Goal: Transaction & Acquisition: Obtain resource

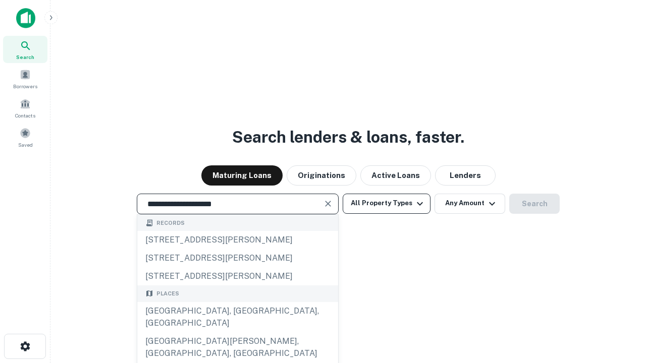
click at [237, 333] on div "[GEOGRAPHIC_DATA], [GEOGRAPHIC_DATA], [GEOGRAPHIC_DATA]" at bounding box center [237, 317] width 201 height 30
click at [387, 203] on button "All Property Types" at bounding box center [387, 204] width 88 height 20
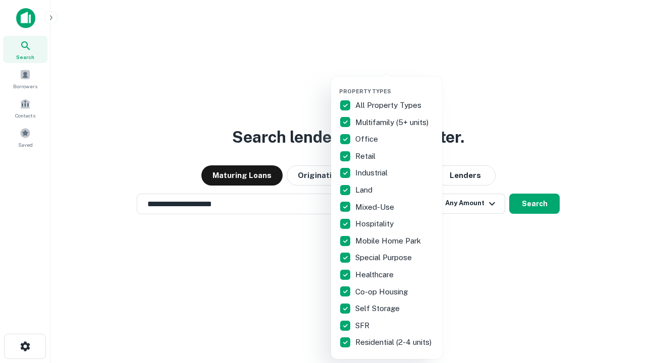
type input "**********"
click at [395, 85] on button "button" at bounding box center [394, 85] width 111 height 1
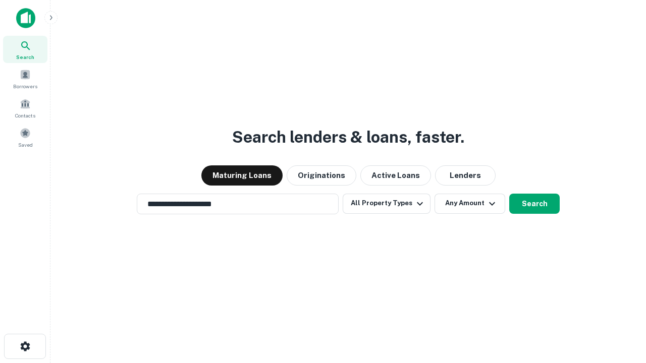
scroll to position [16, 0]
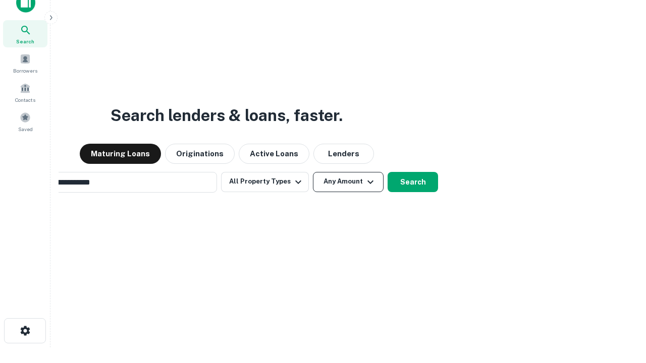
click at [313, 172] on button "Any Amount" at bounding box center [348, 182] width 71 height 20
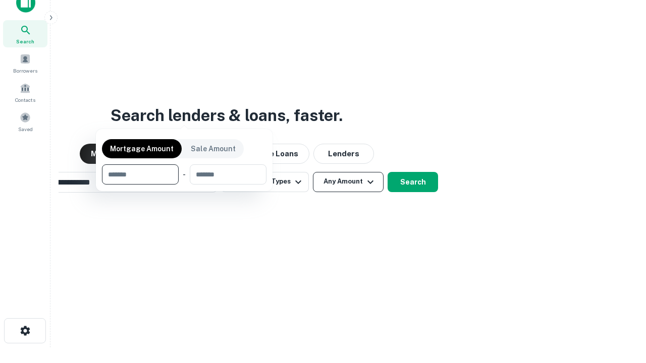
scroll to position [73, 286]
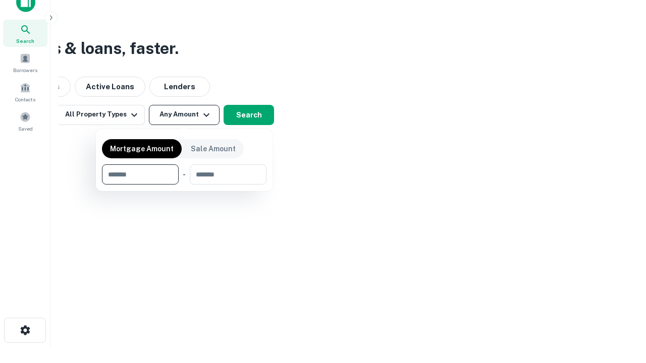
type input "*******"
click at [184, 185] on button "button" at bounding box center [184, 185] width 164 height 1
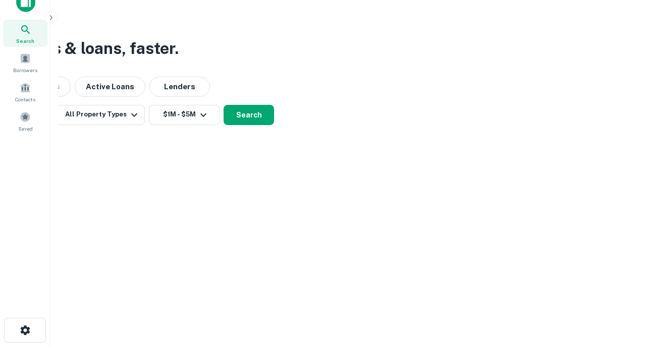
scroll to position [16, 0]
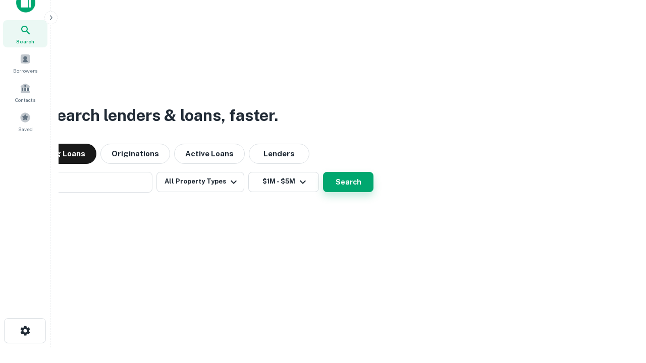
click at [323, 172] on button "Search" at bounding box center [348, 182] width 50 height 20
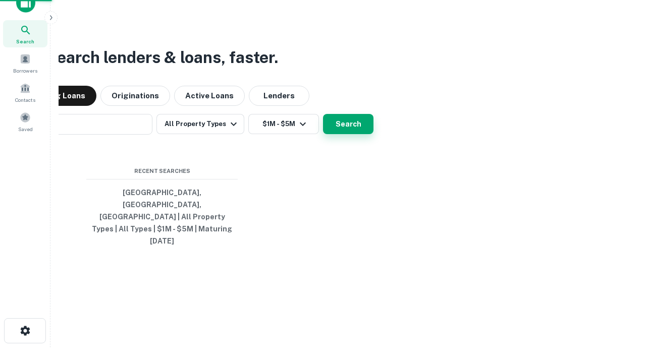
scroll to position [16, 0]
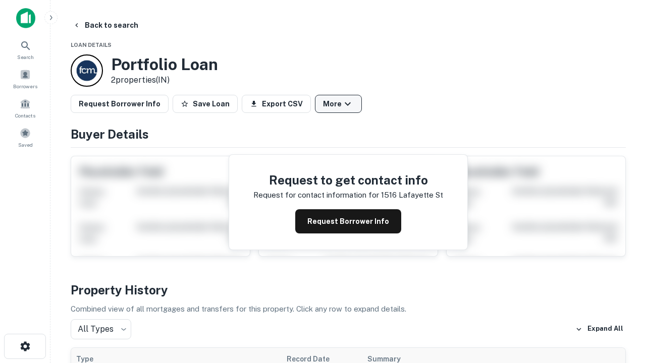
click at [338, 104] on button "More" at bounding box center [338, 104] width 47 height 18
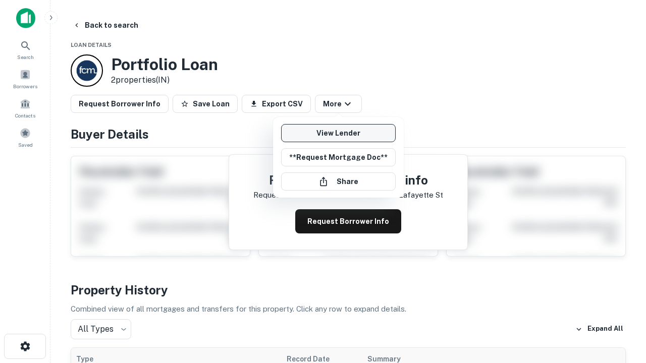
click at [338, 133] on link "View Lender" at bounding box center [338, 133] width 115 height 18
